Goal: Task Accomplishment & Management: Use online tool/utility

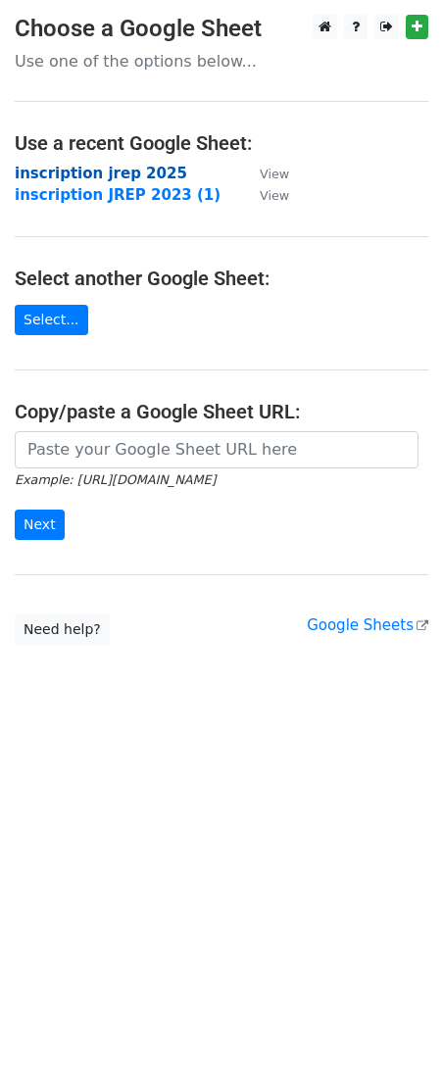
click at [66, 170] on strong "inscription jrep 2025" at bounding box center [101, 174] width 173 height 18
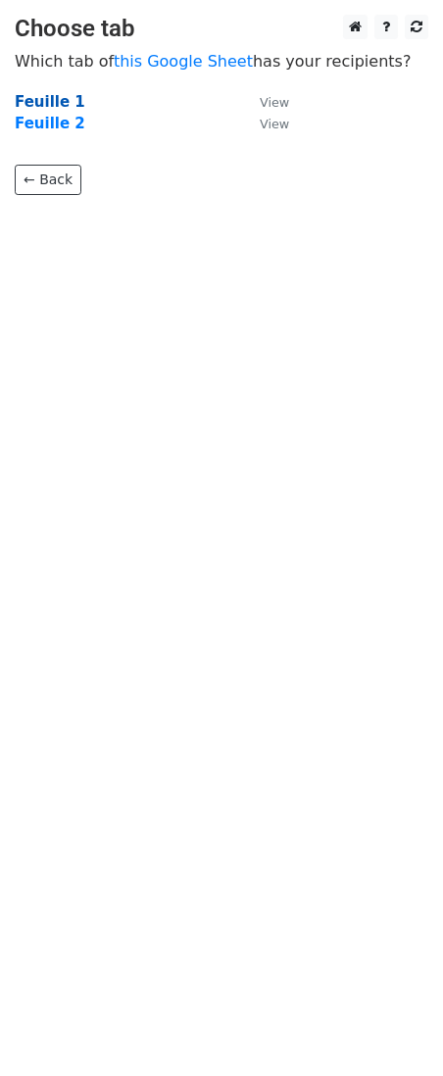
click at [63, 99] on strong "Feuille 1" at bounding box center [50, 102] width 71 height 18
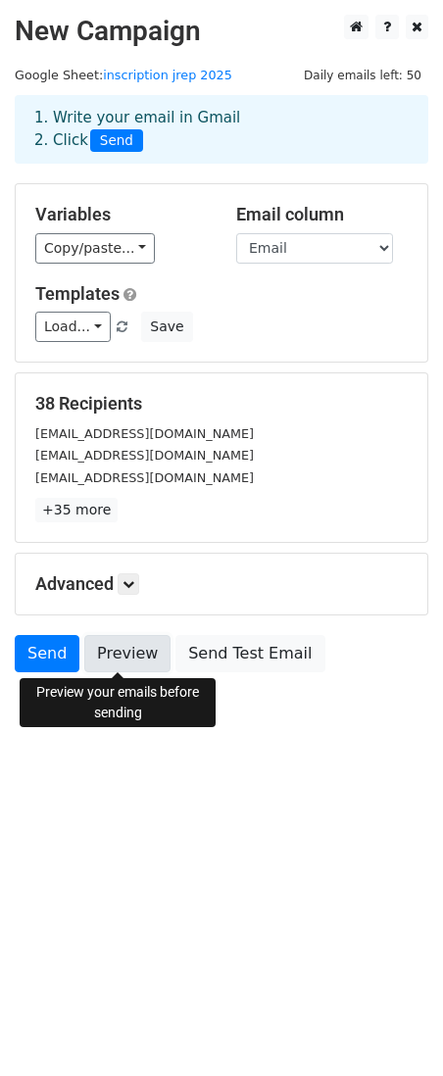
click at [126, 652] on link "Preview" at bounding box center [127, 653] width 86 height 37
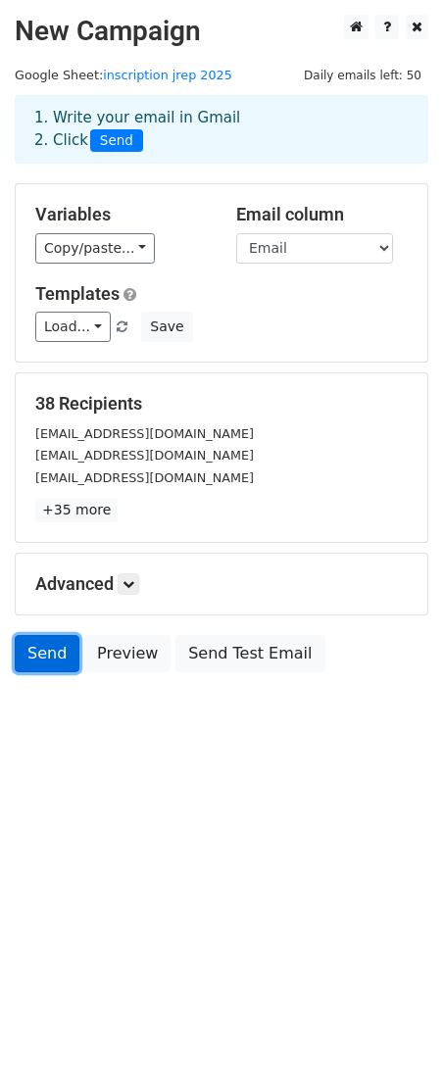
click at [30, 649] on link "Send" at bounding box center [47, 653] width 65 height 37
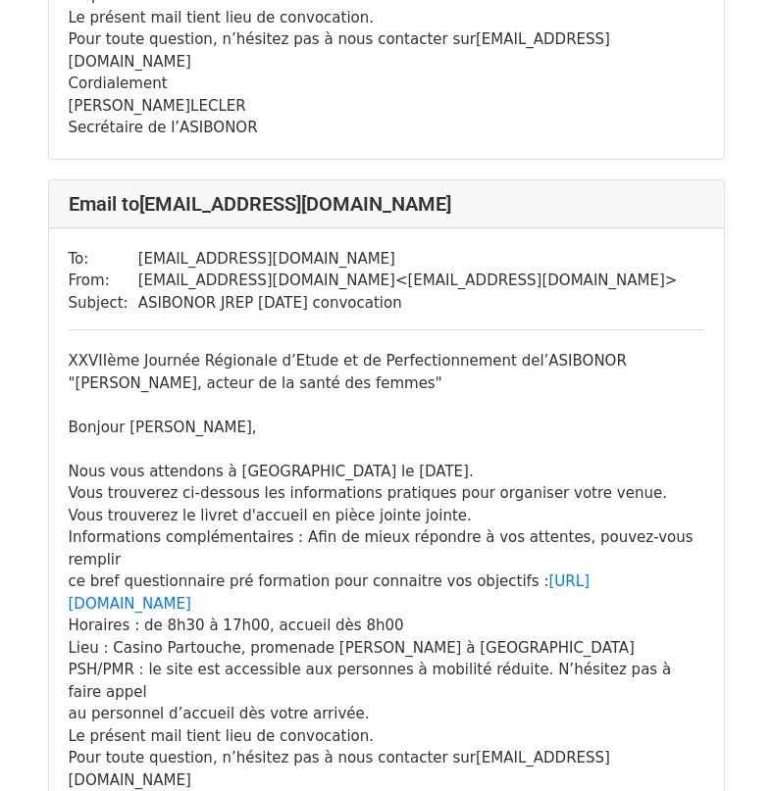
scroll to position [686, 0]
